Goal: Find specific page/section: Find specific page/section

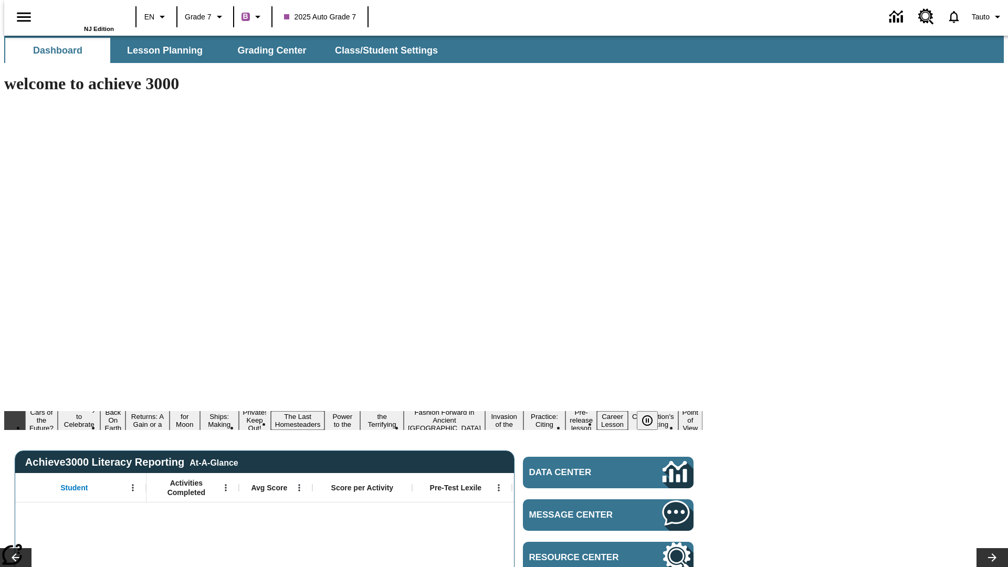
type input "-1"
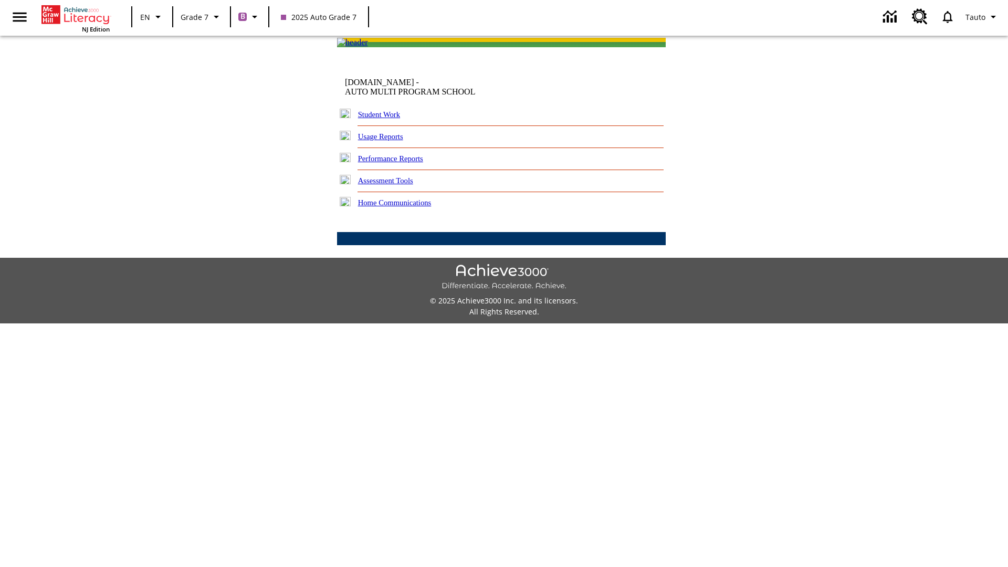
click at [386, 119] on link "Student Work" at bounding box center [379, 114] width 42 height 8
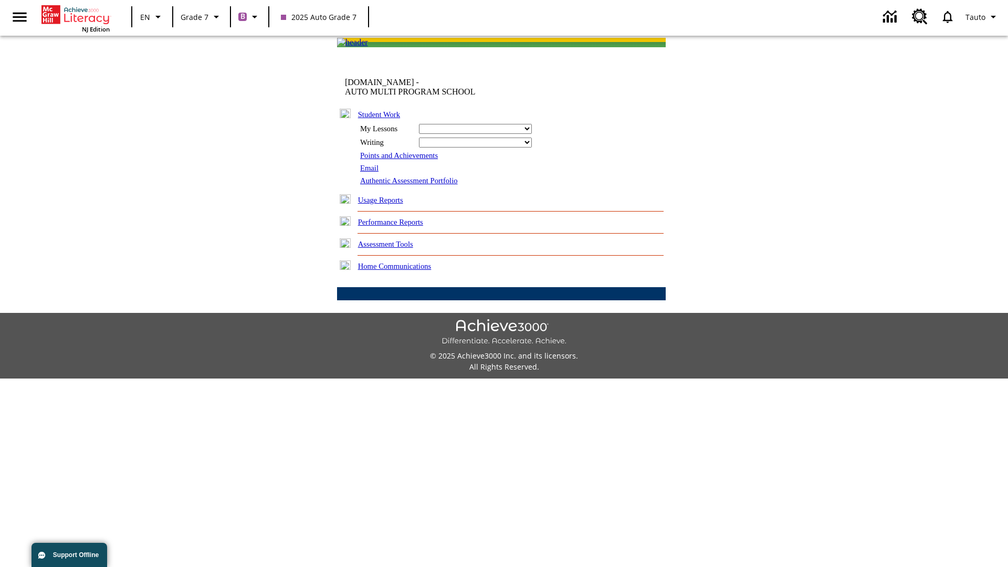
click at [370, 172] on link "Email" at bounding box center [369, 168] width 18 height 8
